Goal: Information Seeking & Learning: Learn about a topic

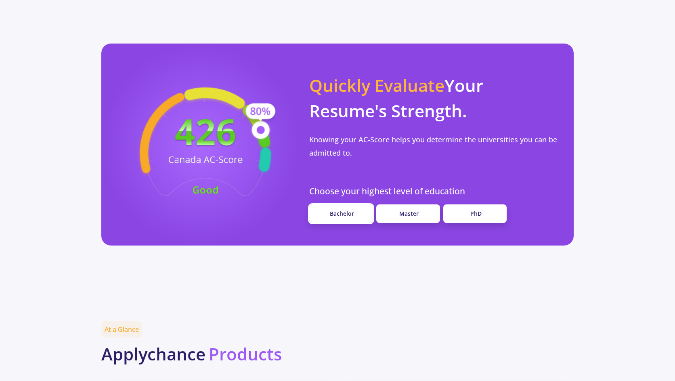
scroll to position [633, 0]
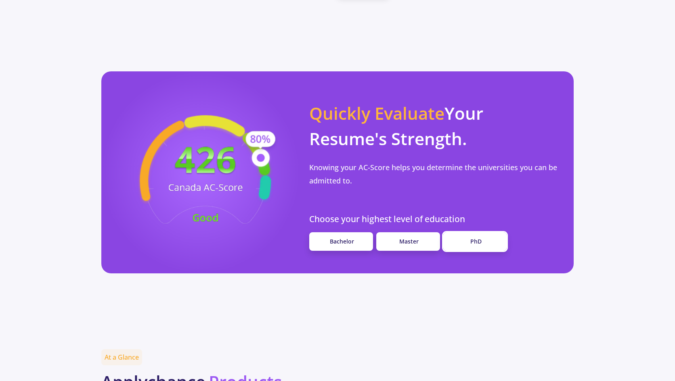
click at [457, 232] on link "PhD" at bounding box center [475, 241] width 64 height 19
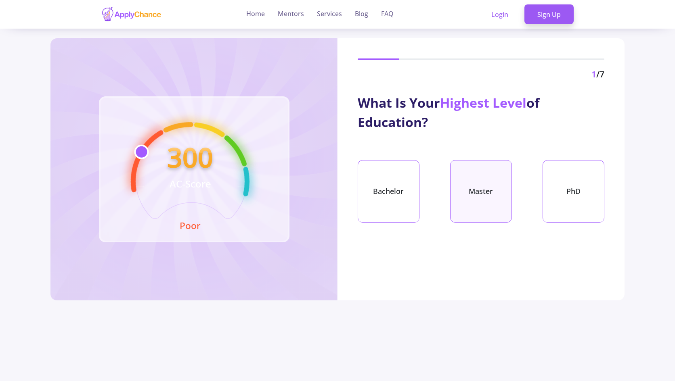
click at [479, 176] on div "Master" at bounding box center [481, 191] width 62 height 63
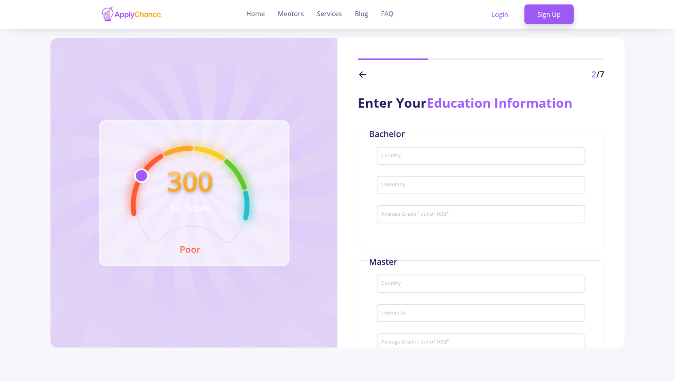
click at [403, 149] on div "Country" at bounding box center [480, 154] width 201 height 21
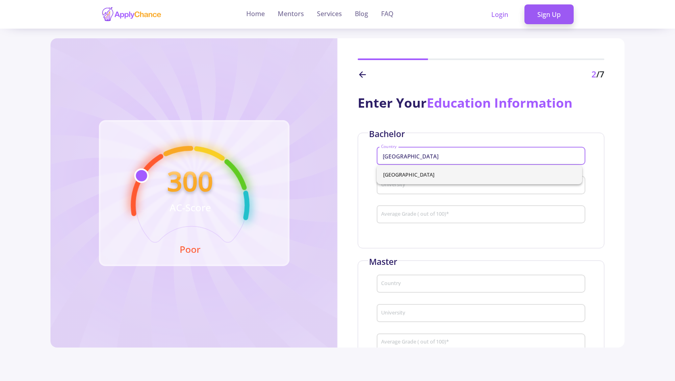
click at [396, 180] on span "[GEOGRAPHIC_DATA]" at bounding box center [479, 174] width 192 height 19
type input "[GEOGRAPHIC_DATA]"
click at [396, 184] on input "University" at bounding box center [481, 185] width 203 height 7
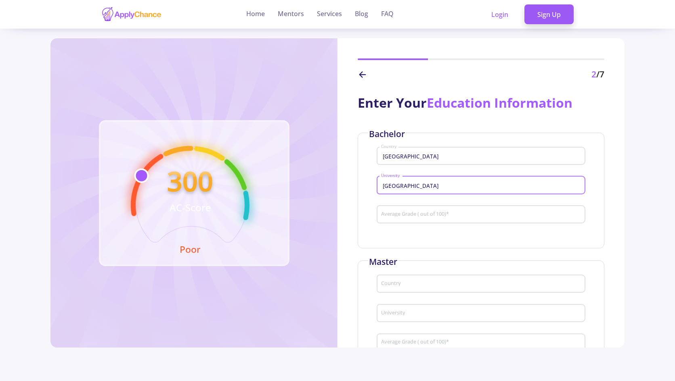
type input "[GEOGRAPHIC_DATA]"
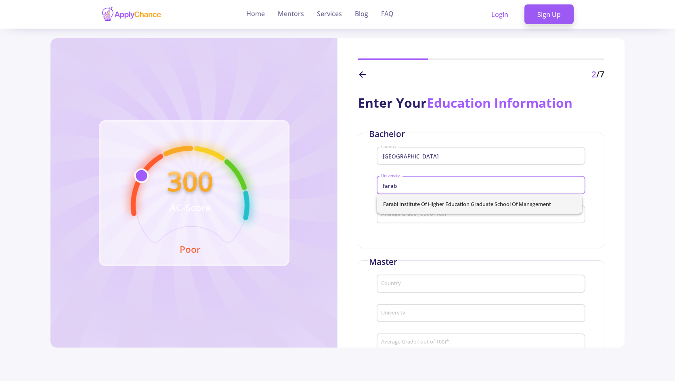
type input "farabi"
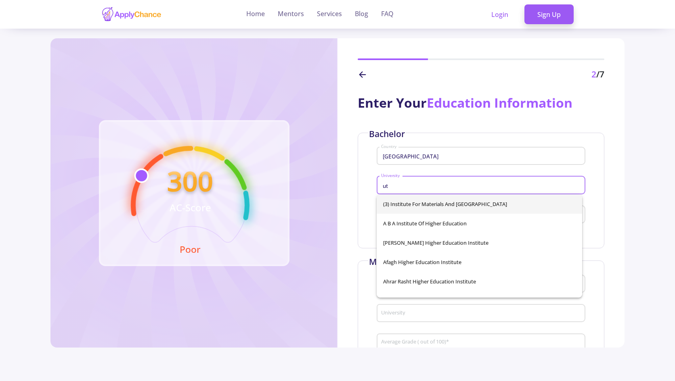
type input "u"
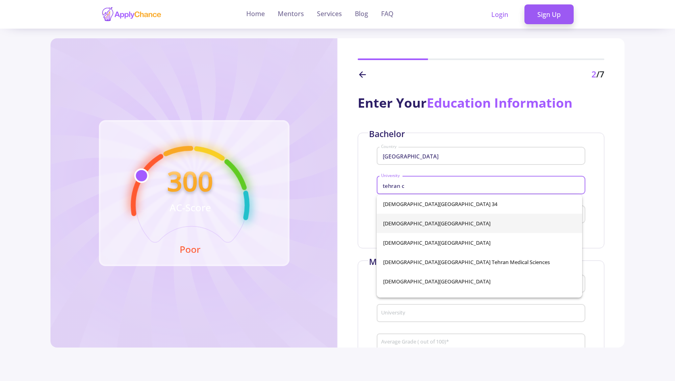
type input "[GEOGRAPHIC_DATA]"
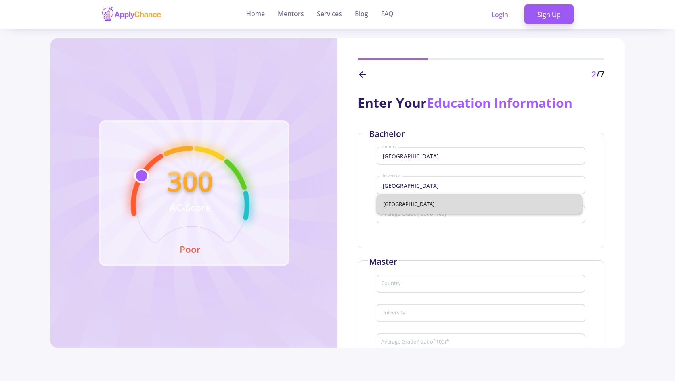
click at [415, 210] on span "[GEOGRAPHIC_DATA]" at bounding box center [479, 203] width 192 height 19
type input "[GEOGRAPHIC_DATA]"
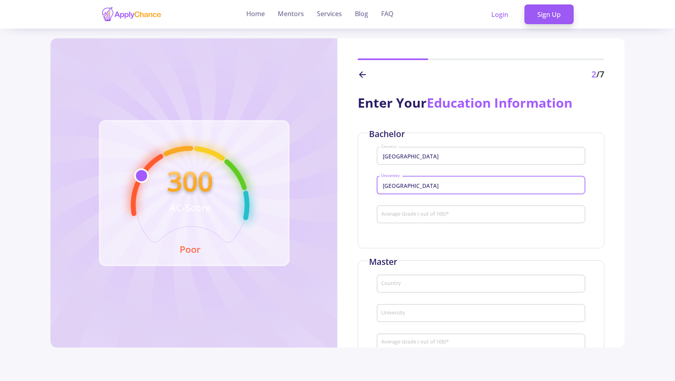
click at [409, 218] on input "Average Grade ( out of 100) *" at bounding box center [481, 214] width 203 height 7
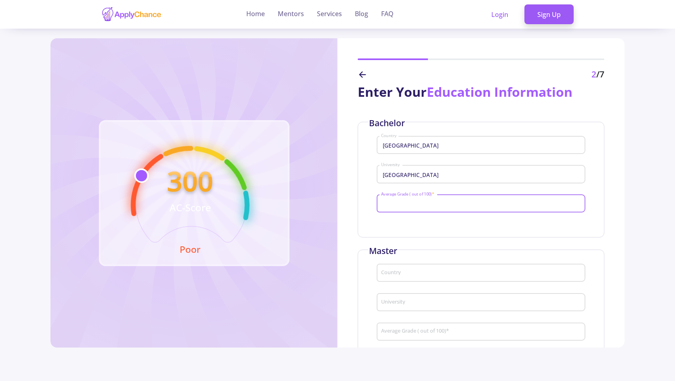
scroll to position [12, 0]
click at [402, 187] on div "[GEOGRAPHIC_DATA]" at bounding box center [480, 176] width 209 height 27
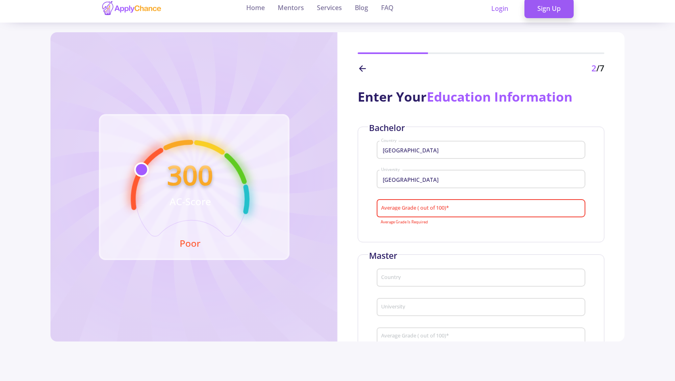
scroll to position [0, 0]
click at [401, 208] on input "Average Grade ( out of 100) *" at bounding box center [481, 208] width 203 height 7
click at [437, 207] on input "Average Grade ( out of 100) *" at bounding box center [481, 208] width 203 height 7
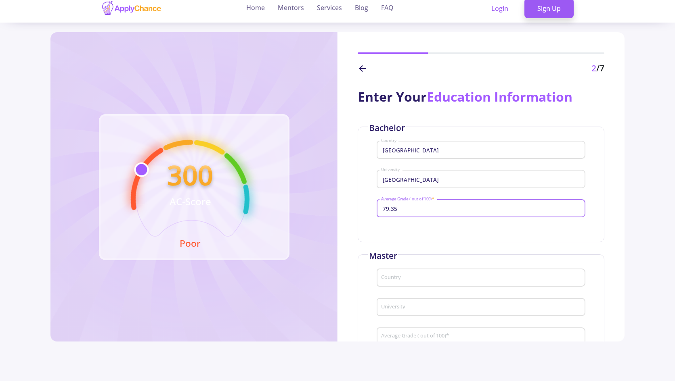
type input "79.35"
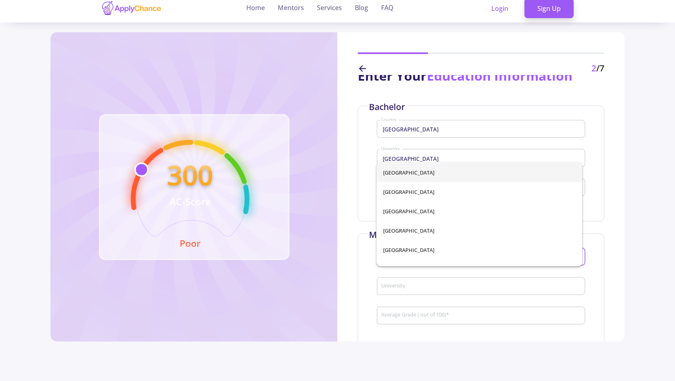
scroll to position [23, 0]
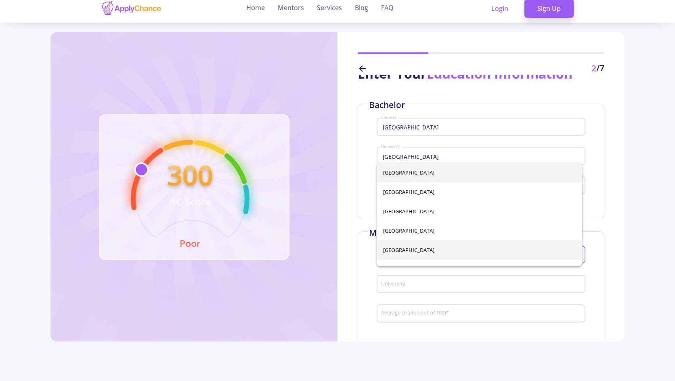
type input "u"
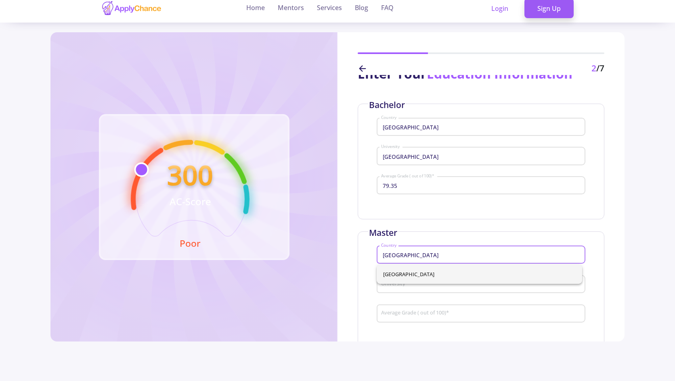
click at [408, 272] on span "[GEOGRAPHIC_DATA]" at bounding box center [479, 274] width 192 height 19
type input "[GEOGRAPHIC_DATA]"
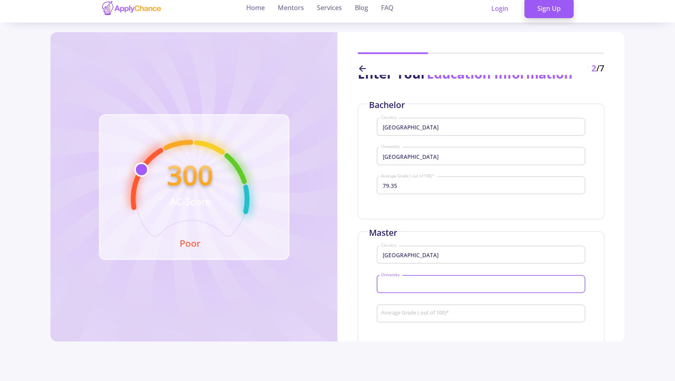
click at [408, 284] on input "University" at bounding box center [481, 284] width 203 height 7
type input "u"
click at [405, 298] on span "[PERSON_NAME][GEOGRAPHIC_DATA]" at bounding box center [479, 303] width 192 height 19
type input "[PERSON_NAME][GEOGRAPHIC_DATA]"
click at [405, 307] on div "Average Grade ( out of 100) *" at bounding box center [480, 312] width 201 height 21
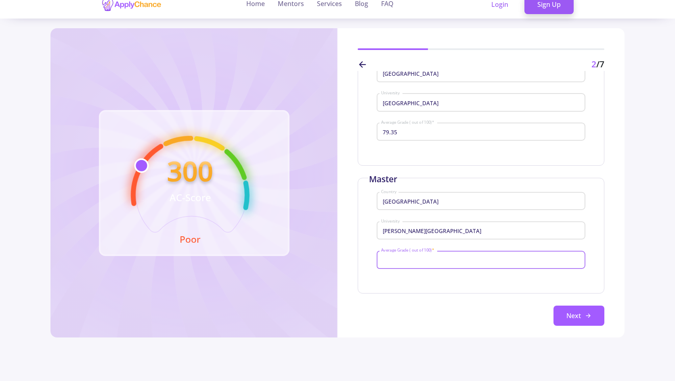
scroll to position [74, 0]
click at [408, 259] on input "Average Grade ( out of 100) *" at bounding box center [481, 260] width 203 height 7
type input "84.6"
click at [568, 315] on button "Next" at bounding box center [578, 316] width 51 height 20
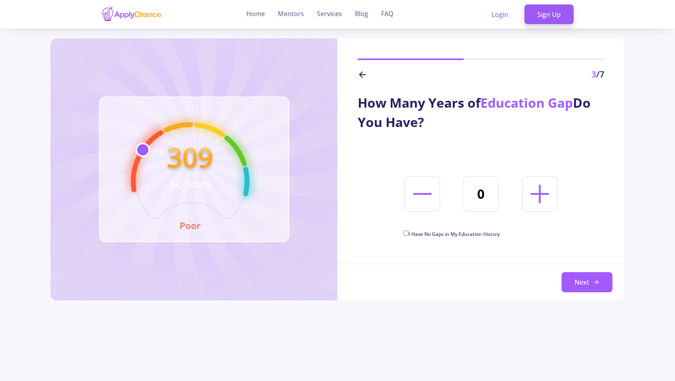
scroll to position [0, 0]
click at [527, 188] on icon at bounding box center [539, 194] width 30 height 30
type input "2"
click at [577, 279] on button "Next" at bounding box center [586, 282] width 51 height 20
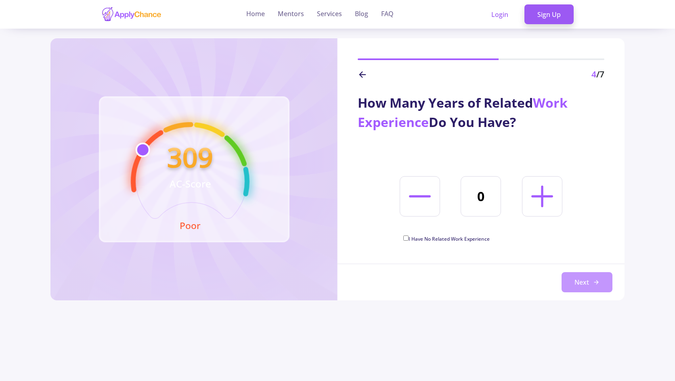
click at [573, 286] on button "Next" at bounding box center [586, 282] width 51 height 20
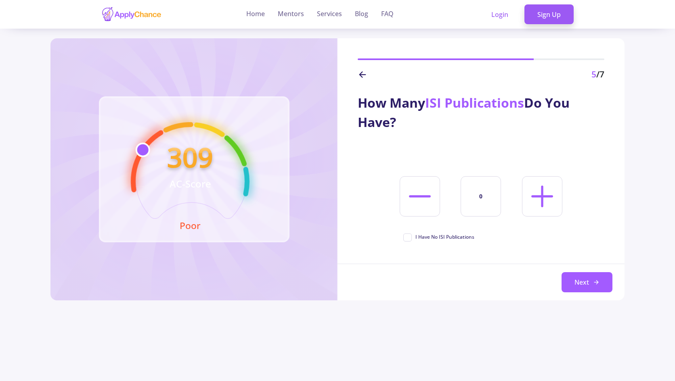
click at [364, 70] on icon at bounding box center [362, 75] width 10 height 10
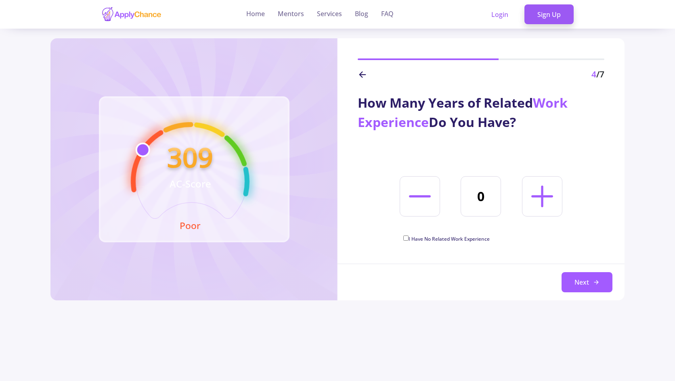
click at [428, 239] on span "I Have No Related Work Experience" at bounding box center [448, 239] width 81 height 7
click at [408, 239] on input "I Have No Related Work Experience" at bounding box center [405, 238] width 5 height 5
checkbox input "true"
click at [580, 284] on button "Next" at bounding box center [586, 282] width 51 height 20
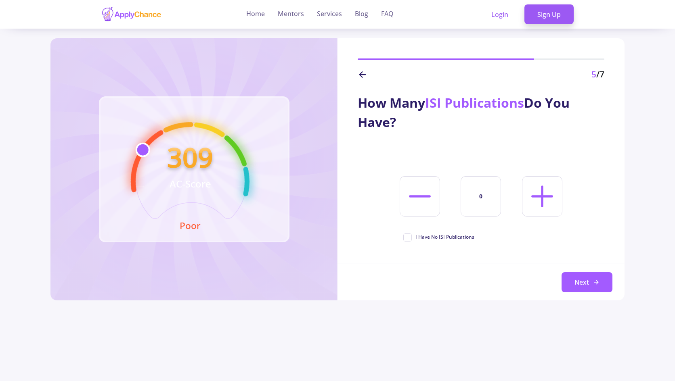
click at [539, 205] on icon at bounding box center [541, 196] width 35 height 35
type input "1"
click at [596, 284] on icon at bounding box center [596, 282] width 6 height 6
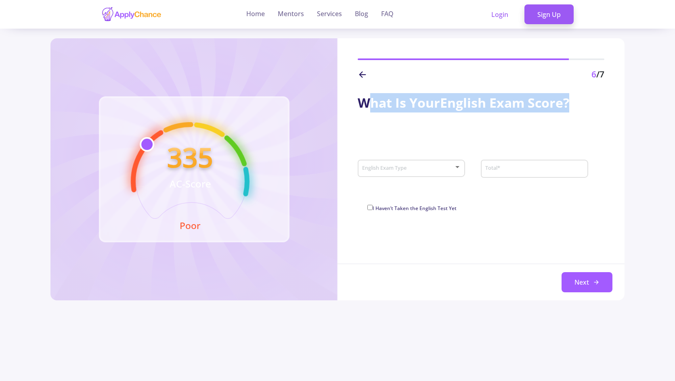
drag, startPoint x: 575, startPoint y: 104, endPoint x: 356, endPoint y: 104, distance: 219.1
click at [356, 104] on div "What Is Your English Exam Score ? English Exam Type Total * I Haven’t Taken the…" at bounding box center [480, 148] width 287 height 135
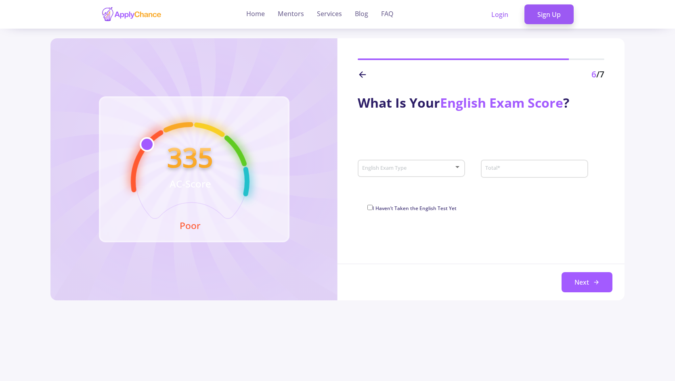
click at [415, 143] on div "What Is Your English Exam Score ? English Exam Type Total * I Haven’t Taken the…" at bounding box center [480, 148] width 287 height 135
click at [412, 163] on div "English Exam Type" at bounding box center [410, 167] width 99 height 20
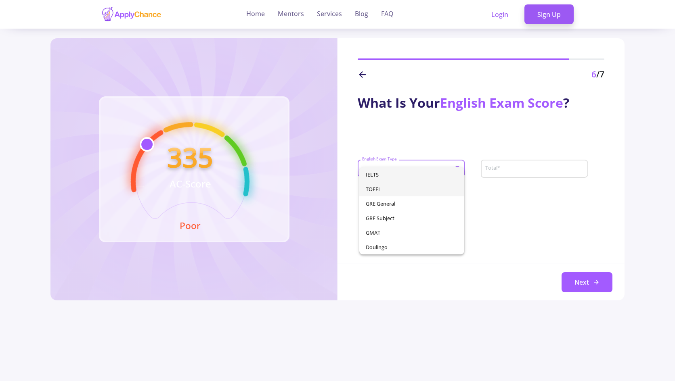
click at [400, 185] on span "TOEFL" at bounding box center [412, 189] width 92 height 15
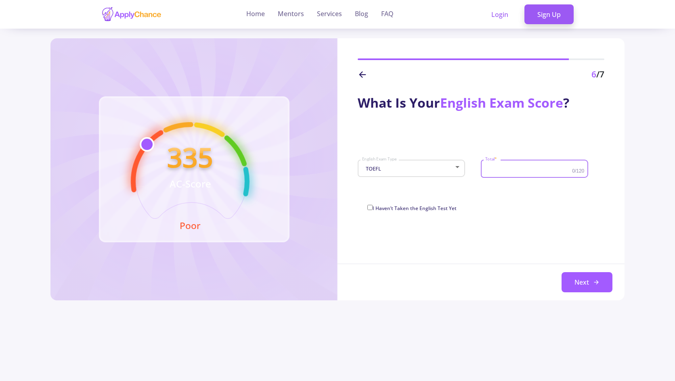
click at [494, 170] on input "Total *" at bounding box center [529, 168] width 89 height 7
type input "100"
click at [569, 280] on button "Next" at bounding box center [586, 282] width 51 height 20
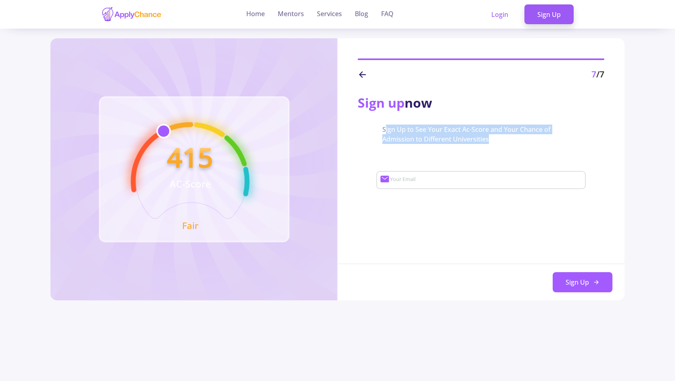
drag, startPoint x: 504, startPoint y: 145, endPoint x: 368, endPoint y: 119, distance: 137.7
click at [368, 119] on div "Sign up now Sign Up to See Your Exact Ac-Score and Your Chance of Admission to …" at bounding box center [480, 139] width 287 height 117
drag, startPoint x: 379, startPoint y: 125, endPoint x: 448, endPoint y: 129, distance: 69.1
click at [448, 129] on div "Sign Up to See Your Exact Ac-Score and Your Chance of Admission to Different Un…" at bounding box center [480, 134] width 247 height 19
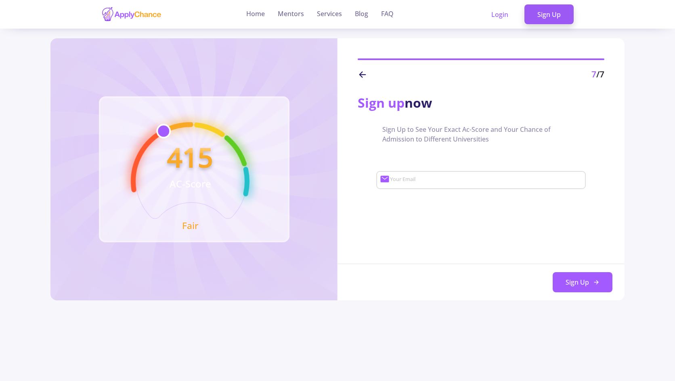
click at [218, 148] on icon "415 AC-Score Fair" at bounding box center [190, 181] width 119 height 119
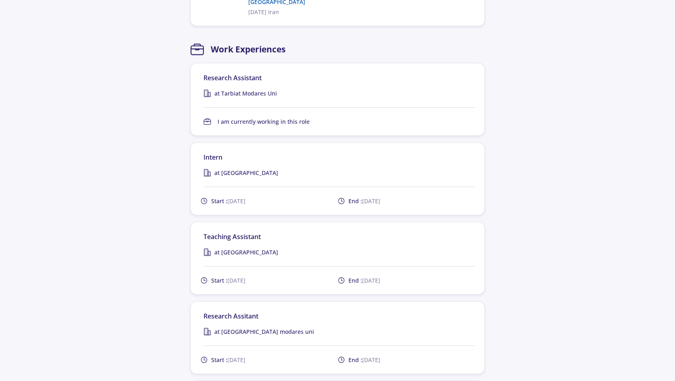
scroll to position [854, 0]
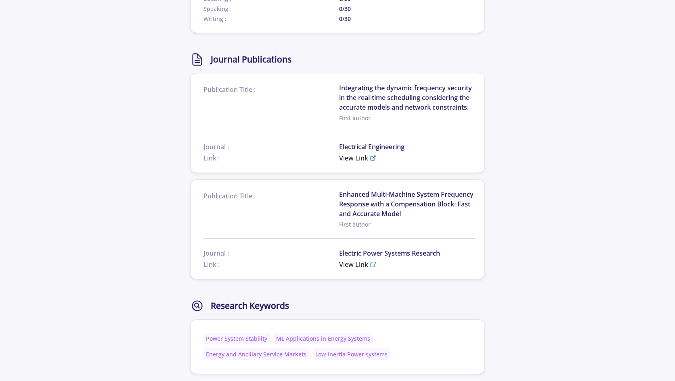
click at [294, 180] on section "Publication Title : Enhanced Multi-Machine System Frequency Response with a Com…" at bounding box center [337, 230] width 295 height 100
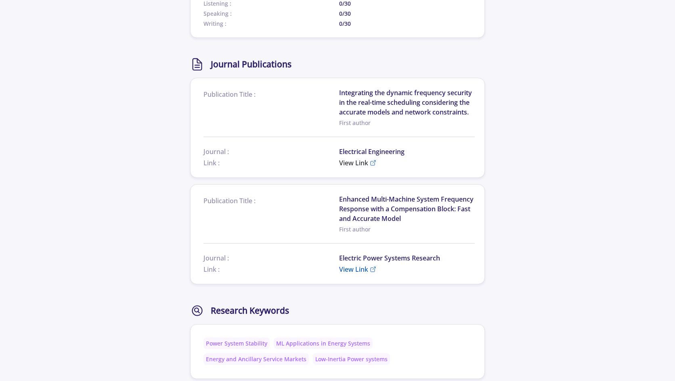
click at [355, 265] on span "View Link" at bounding box center [353, 270] width 29 height 10
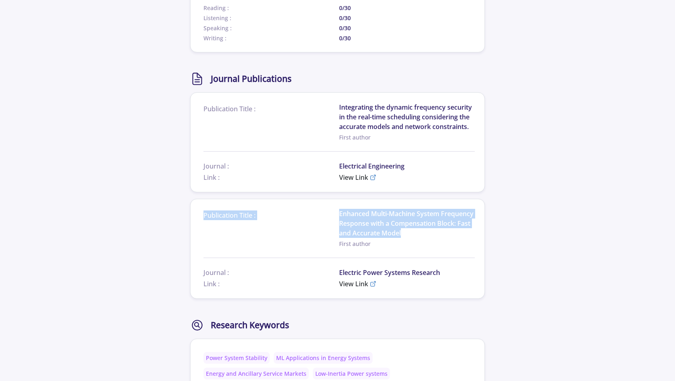
drag, startPoint x: 438, startPoint y: 208, endPoint x: 336, endPoint y: 187, distance: 103.4
click at [336, 209] on div "Publication Title : Enhanced Multi-Machine System Frequency Response with a Com…" at bounding box center [338, 228] width 271 height 39
click at [336, 211] on span "Publication Title :" at bounding box center [271, 216] width 136 height 10
drag, startPoint x: 337, startPoint y: 187, endPoint x: 418, endPoint y: 205, distance: 82.7
click at [418, 209] on div "Publication Title : Enhanced Multi-Machine System Frequency Response with a Com…" at bounding box center [338, 228] width 271 height 39
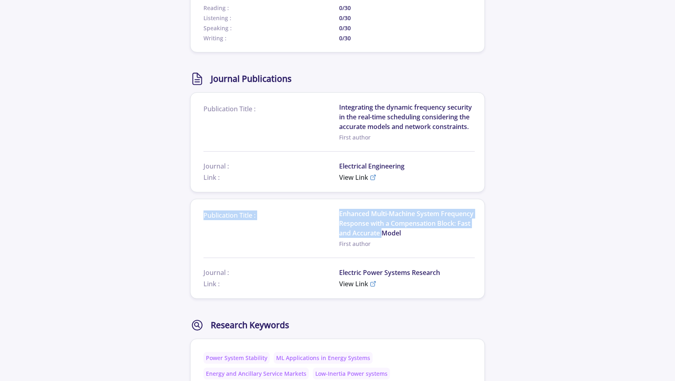
click at [418, 209] on span "Enhanced Multi-Machine System Frequency Response with a Compensation Block: Fas…" at bounding box center [407, 223] width 136 height 29
drag, startPoint x: 442, startPoint y: 209, endPoint x: 340, endPoint y: 192, distance: 103.7
click at [340, 209] on span "Enhanced Multi-Machine System Frequency Response with a Compensation Block: Fas…" at bounding box center [407, 223] width 136 height 29
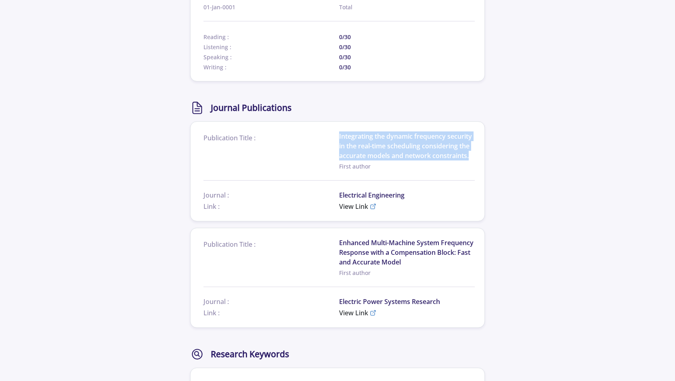
drag, startPoint x: 476, startPoint y: 131, endPoint x: 339, endPoint y: 110, distance: 138.0
click at [339, 121] on section "Publication Title : Integrating the dynamic frequency security in the real-time…" at bounding box center [337, 171] width 295 height 100
